Goal: Complete application form

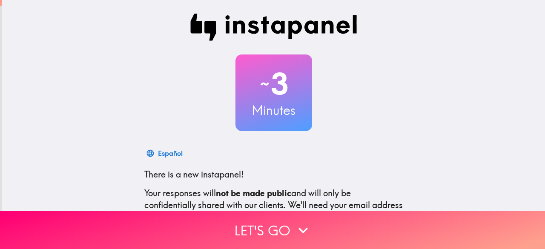
scroll to position [105, 0]
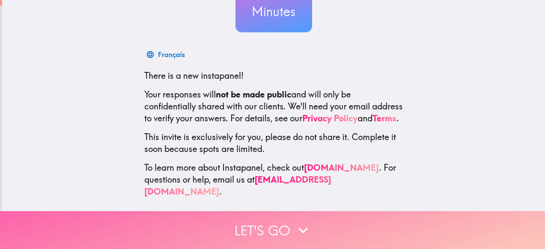
click at [280, 225] on button "Let's go" at bounding box center [272, 230] width 545 height 38
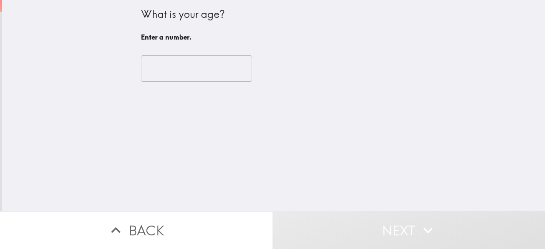
click at [164, 66] on input "number" at bounding box center [196, 68] width 111 height 26
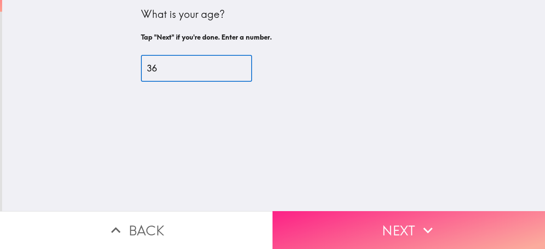
type input "36"
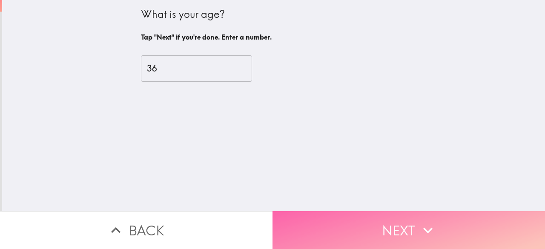
click at [391, 218] on button "Next" at bounding box center [409, 230] width 273 height 38
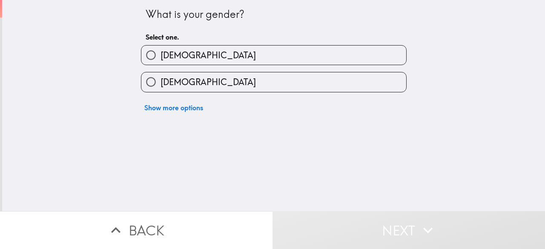
click at [183, 54] on label "[DEMOGRAPHIC_DATA]" at bounding box center [273, 55] width 265 height 19
click at [161, 54] on input "[DEMOGRAPHIC_DATA]" at bounding box center [150, 55] width 19 height 19
radio input "true"
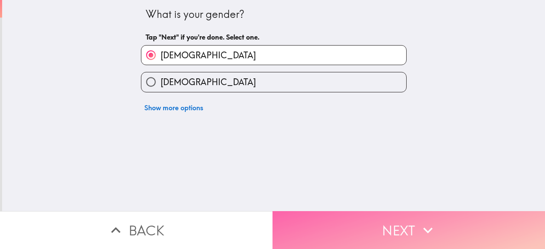
click at [385, 227] on button "Next" at bounding box center [409, 230] width 273 height 38
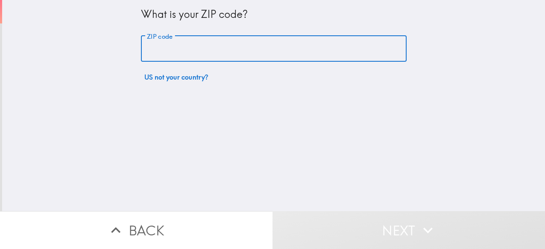
click at [180, 48] on input "ZIP code" at bounding box center [274, 49] width 266 height 26
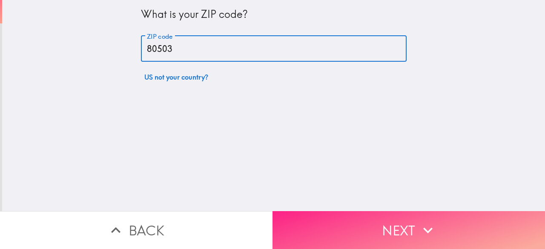
type input "80503"
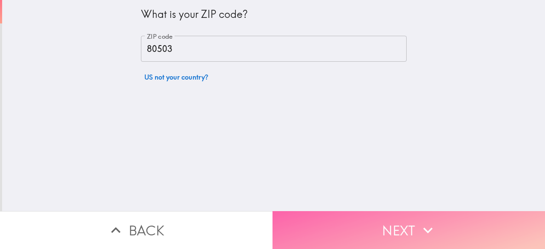
click at [383, 222] on button "Next" at bounding box center [409, 230] width 273 height 38
